Goal: Task Accomplishment & Management: Manage account settings

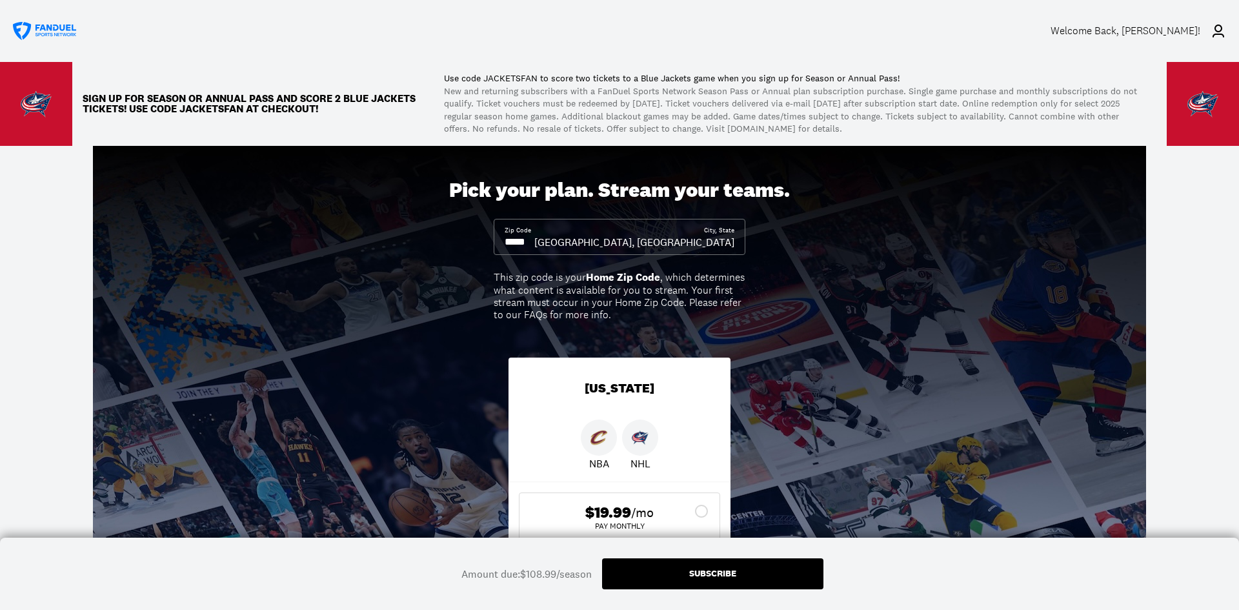
click at [1216, 30] on icon at bounding box center [1218, 30] width 15 height 15
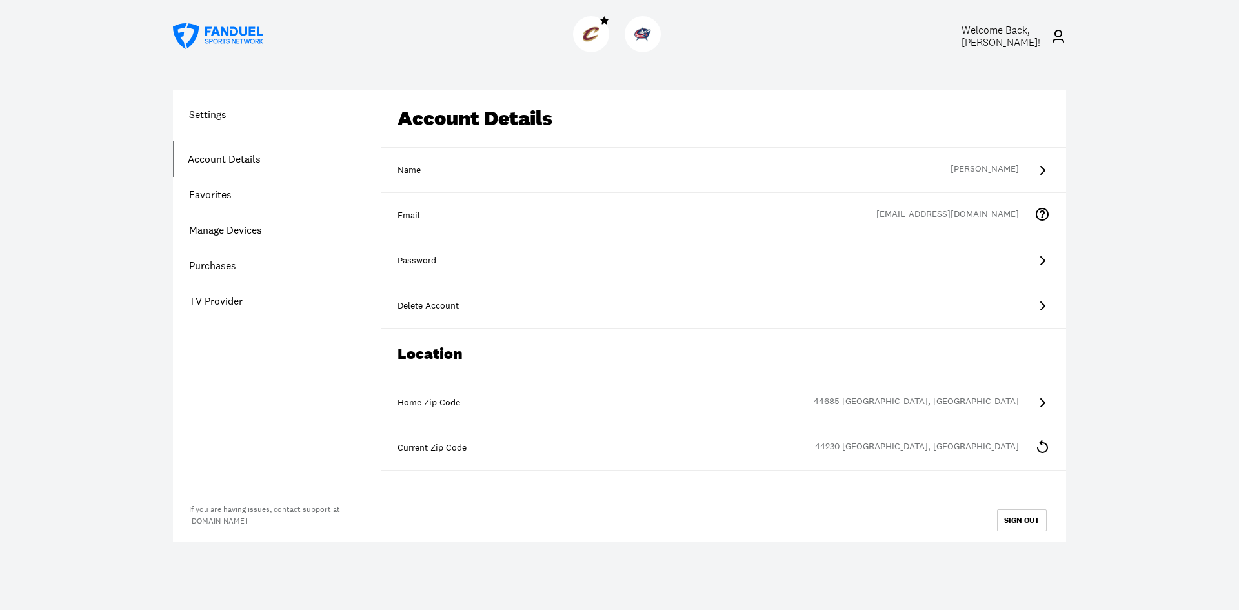
click at [1043, 445] on icon at bounding box center [1041, 446] width 15 height 15
click at [456, 445] on div "Current Zip Code" at bounding box center [724, 447] width 652 height 13
click at [250, 157] on link "Account Details" at bounding box center [277, 158] width 208 height 35
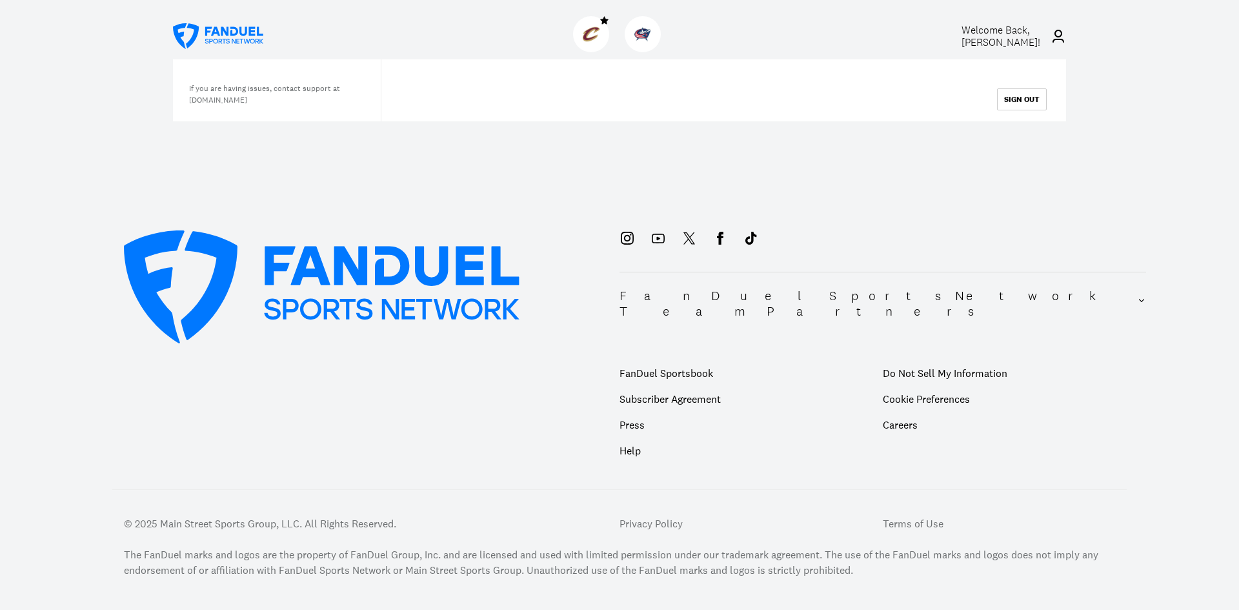
scroll to position [430, 0]
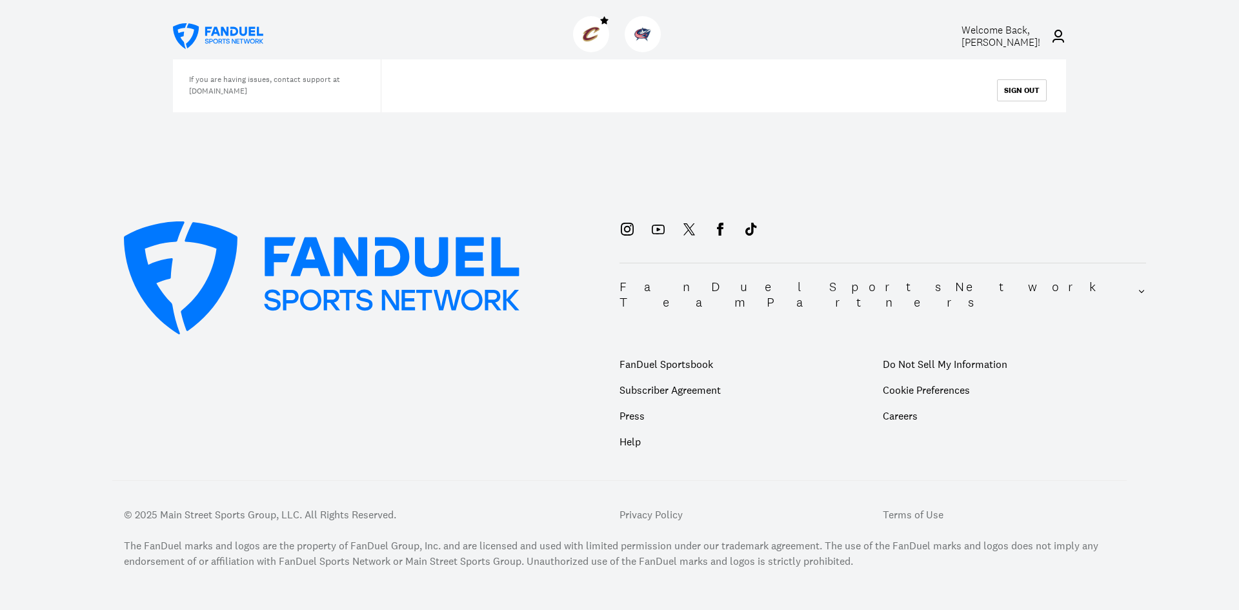
click at [488, 436] on div "FanDuel Sports Network Team Partners FanDuel Sportsbook Subscriber Agreement Pr…" at bounding box center [619, 402] width 1115 height 425
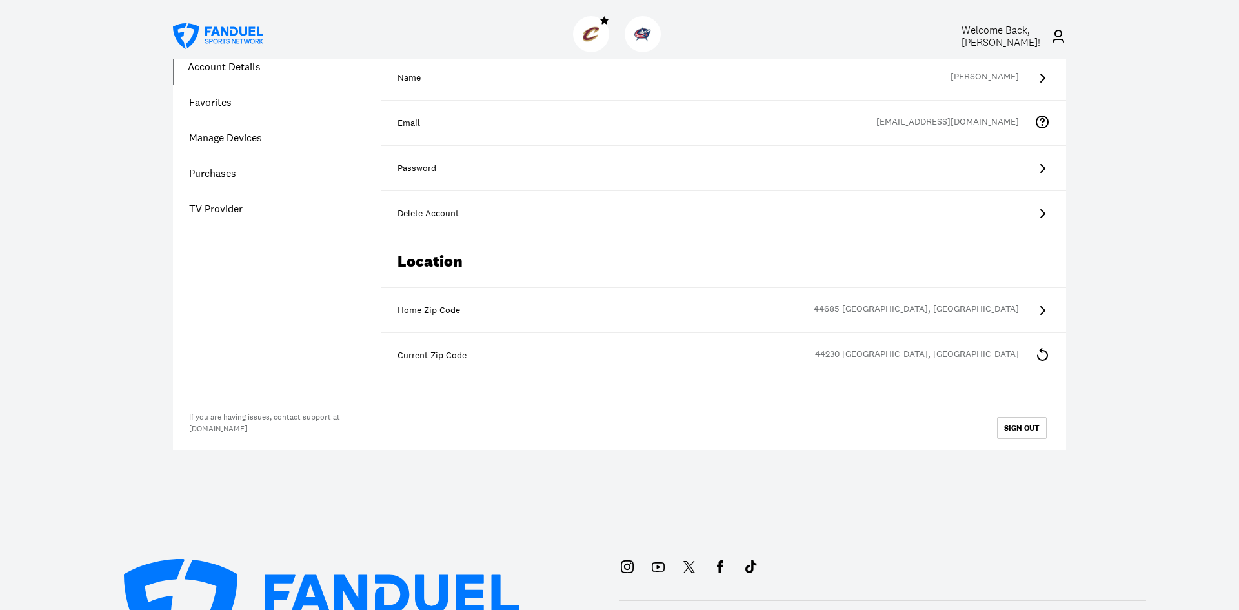
scroll to position [84, 0]
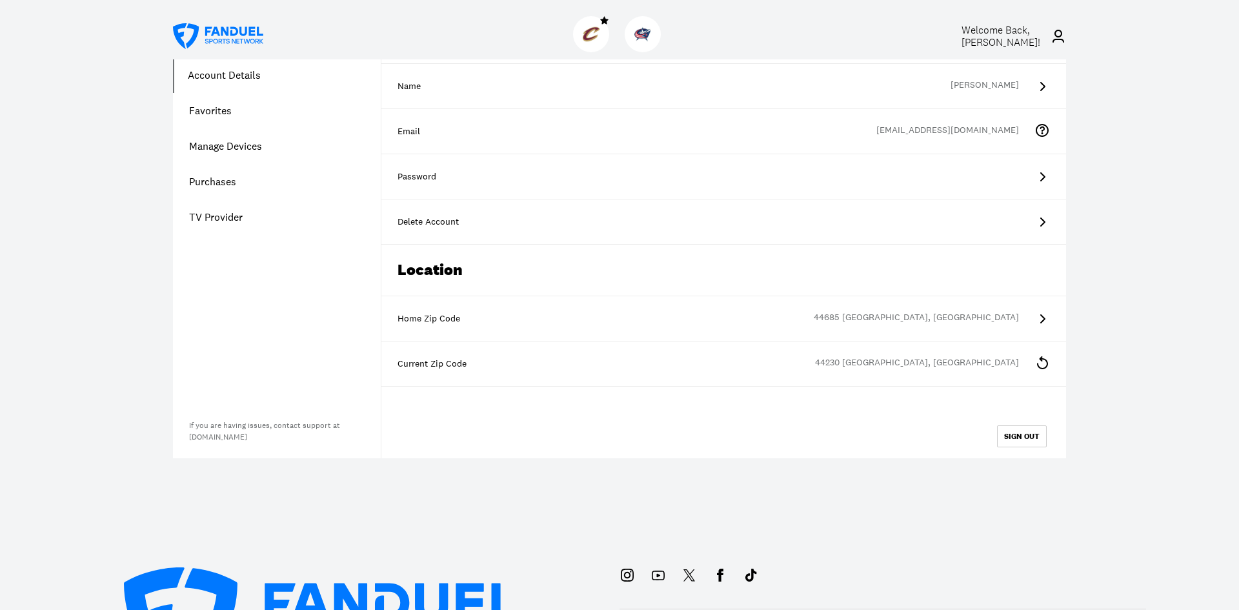
click at [1039, 317] on icon at bounding box center [1041, 318] width 15 height 15
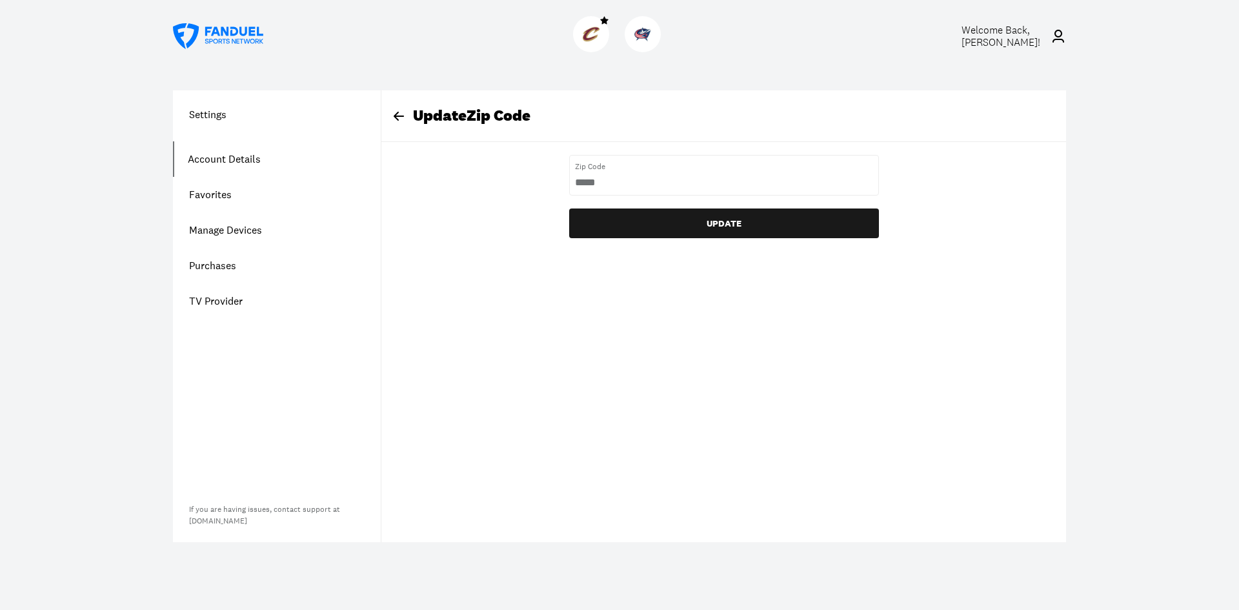
click at [419, 114] on div "Update Zip Code" at bounding box center [732, 115] width 669 height 19
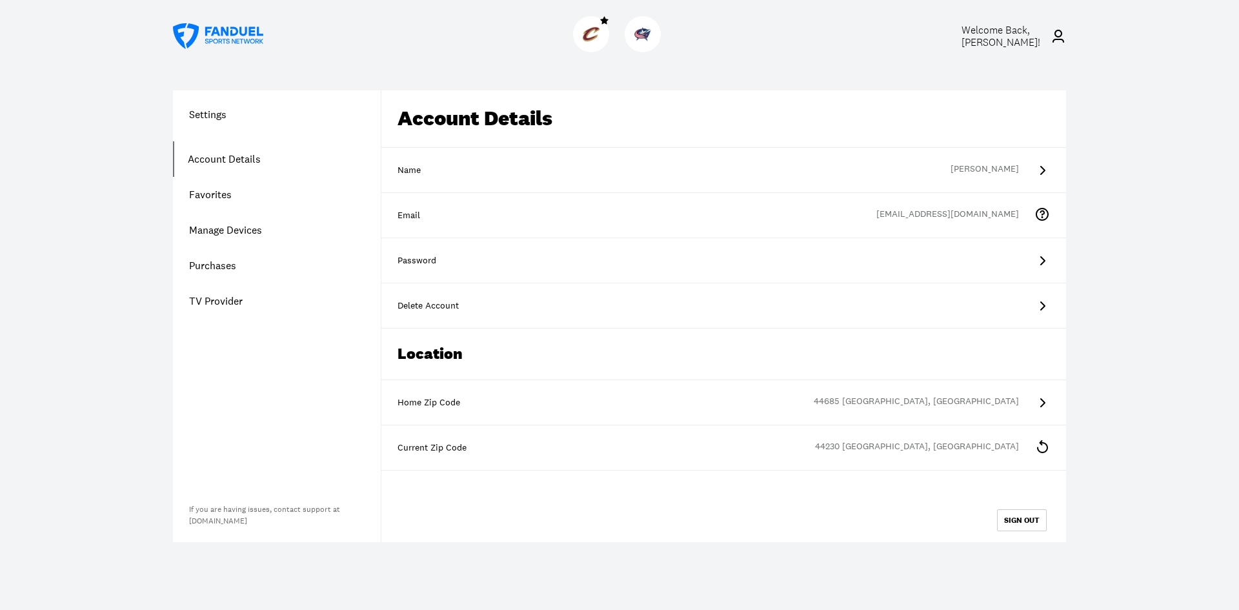
click at [1042, 301] on icon at bounding box center [1041, 305] width 15 height 15
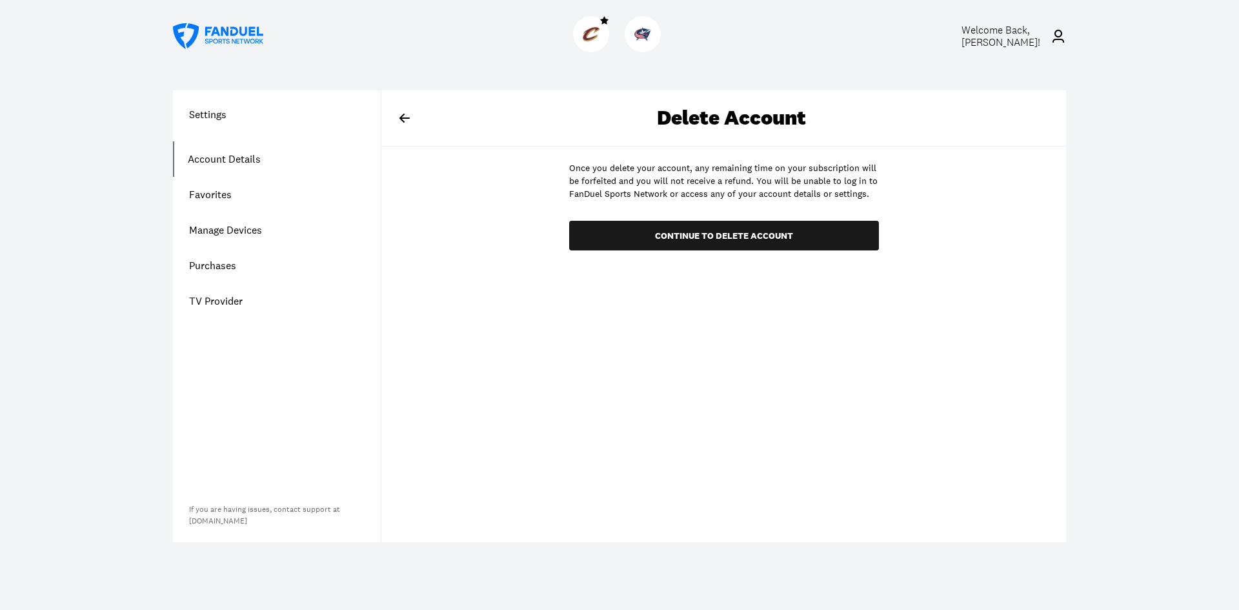
click at [407, 116] on icon at bounding box center [404, 117] width 15 height 15
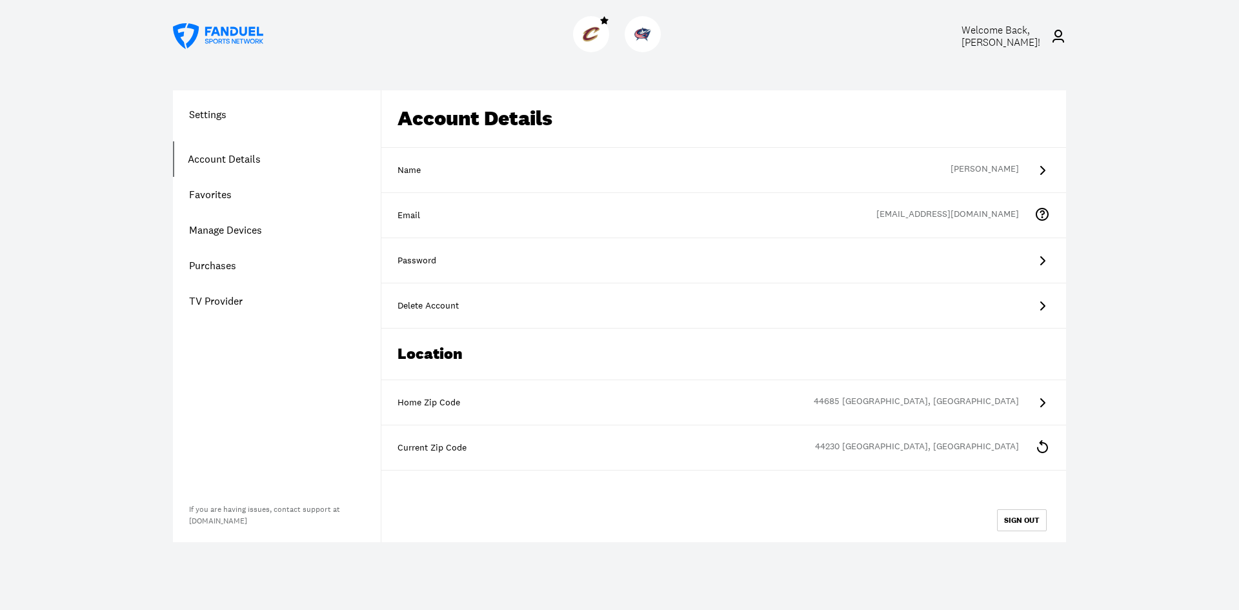
click at [1060, 37] on icon at bounding box center [1058, 35] width 15 height 15
click at [208, 267] on link "Purchases" at bounding box center [277, 265] width 208 height 35
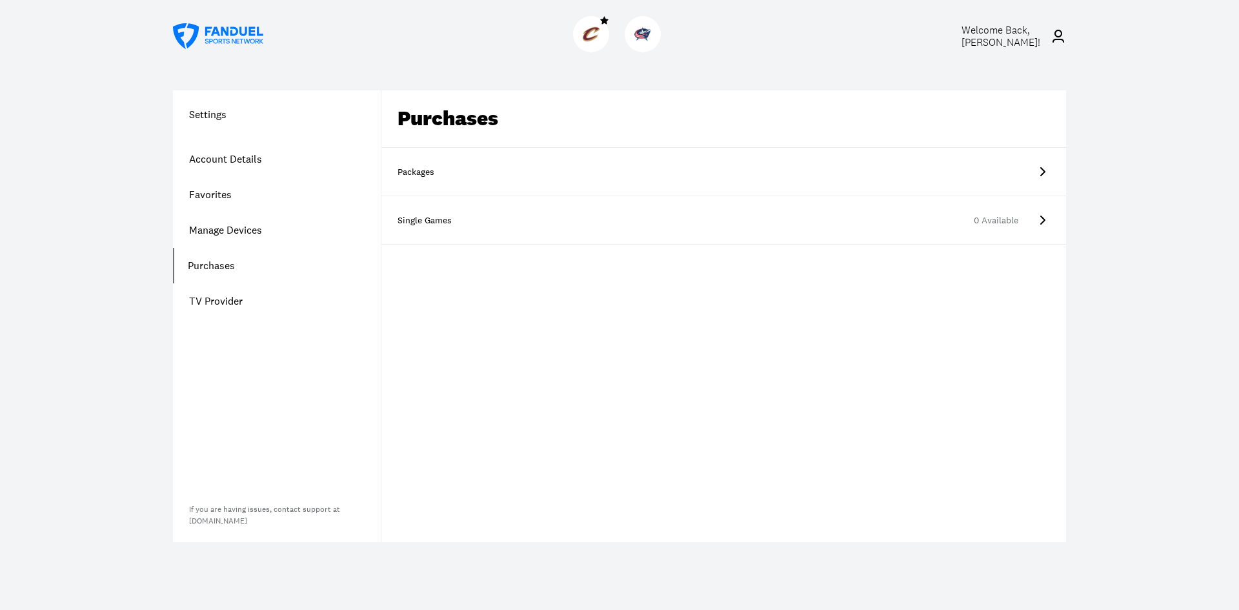
click at [1040, 171] on icon at bounding box center [1041, 171] width 15 height 15
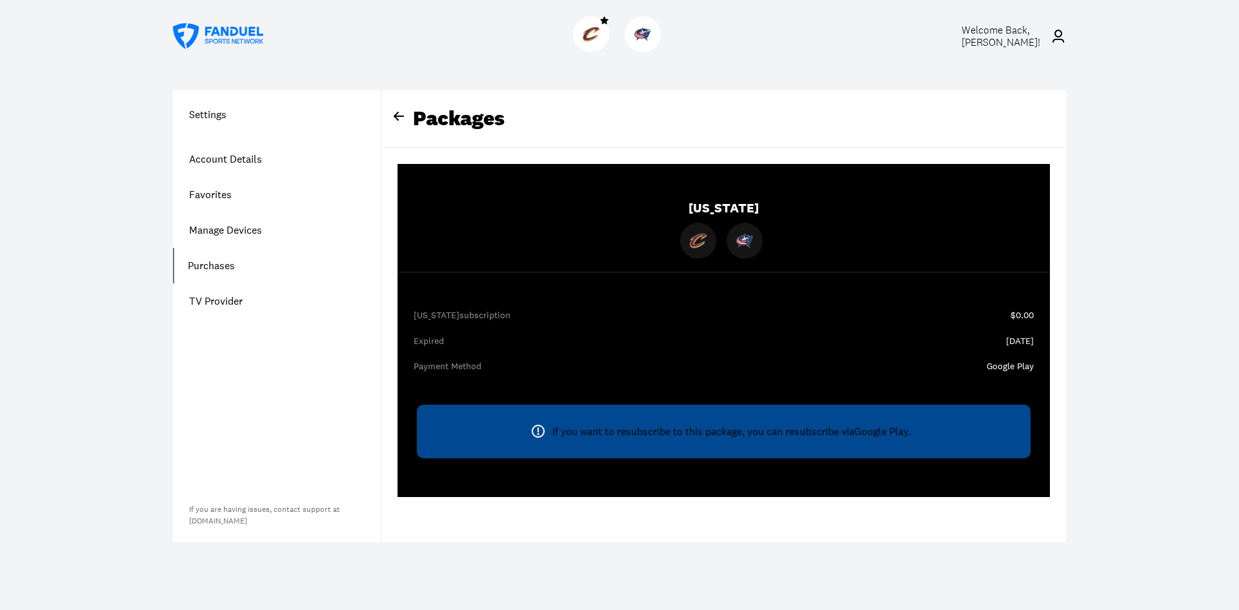
click at [538, 432] on icon at bounding box center [537, 430] width 15 height 15
click at [1061, 34] on icon at bounding box center [1058, 36] width 12 height 13
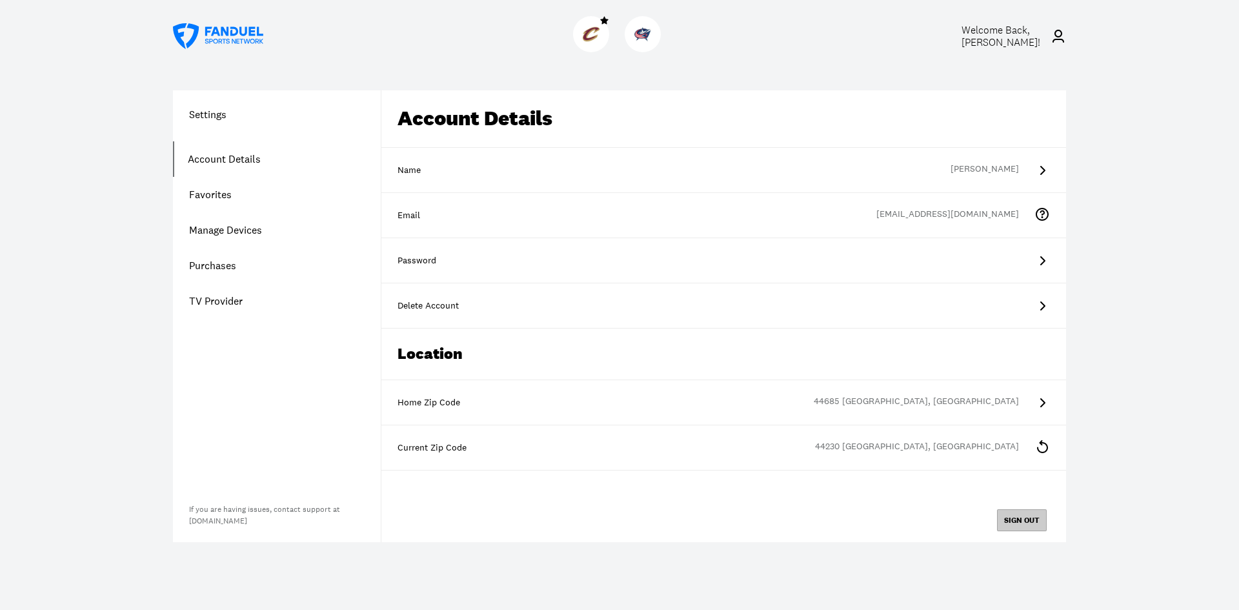
click at [1023, 514] on button "SIGN OUT" at bounding box center [1022, 520] width 50 height 22
